Goal: Check status: Check status

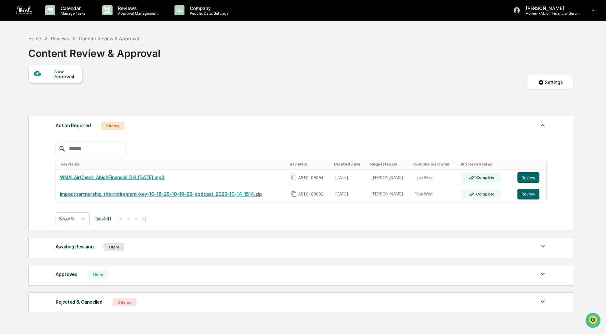
click at [518, 176] on button "Review" at bounding box center [528, 177] width 22 height 11
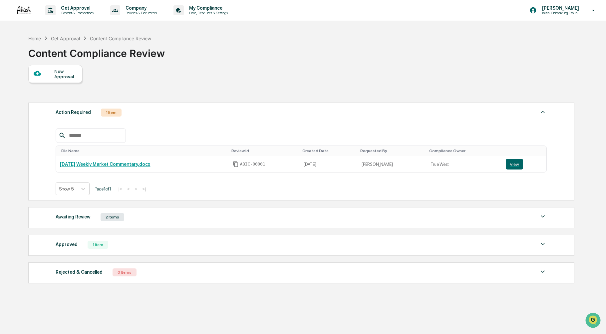
click at [515, 164] on button "View" at bounding box center [514, 164] width 17 height 11
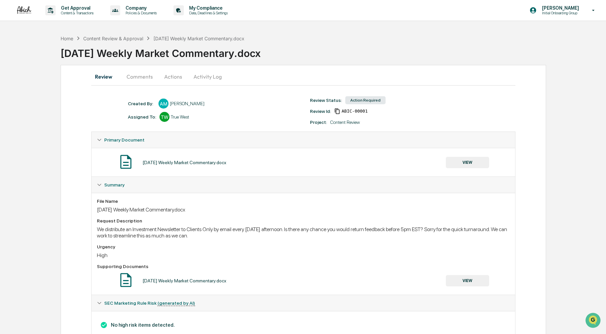
click at [549, 301] on div "Home Content Review & Approval 2025-10-10 Weekly Market Commentary.docx 2025-10…" at bounding box center [303, 194] width 606 height 325
